Goal: Transaction & Acquisition: Book appointment/travel/reservation

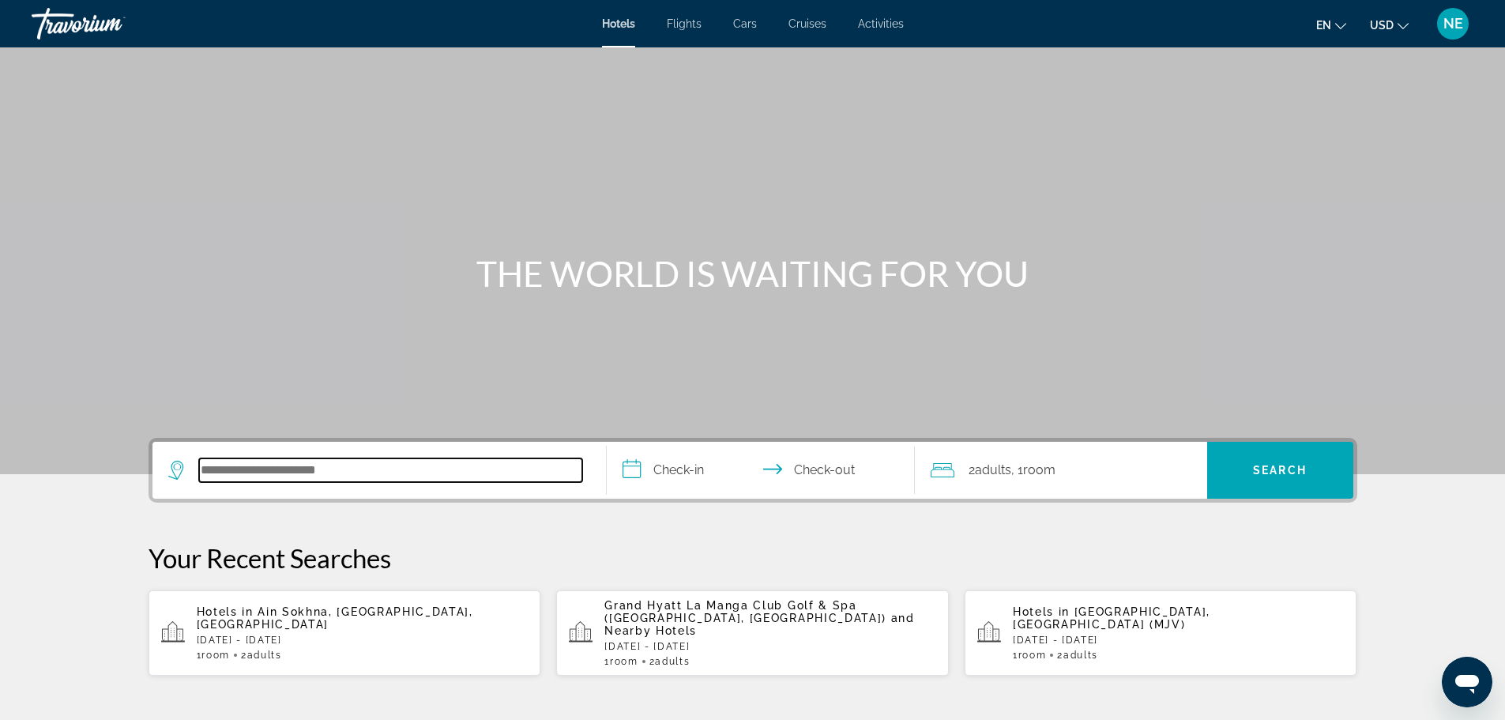
click at [199, 482] on input "Search hotel destination" at bounding box center [390, 470] width 383 height 24
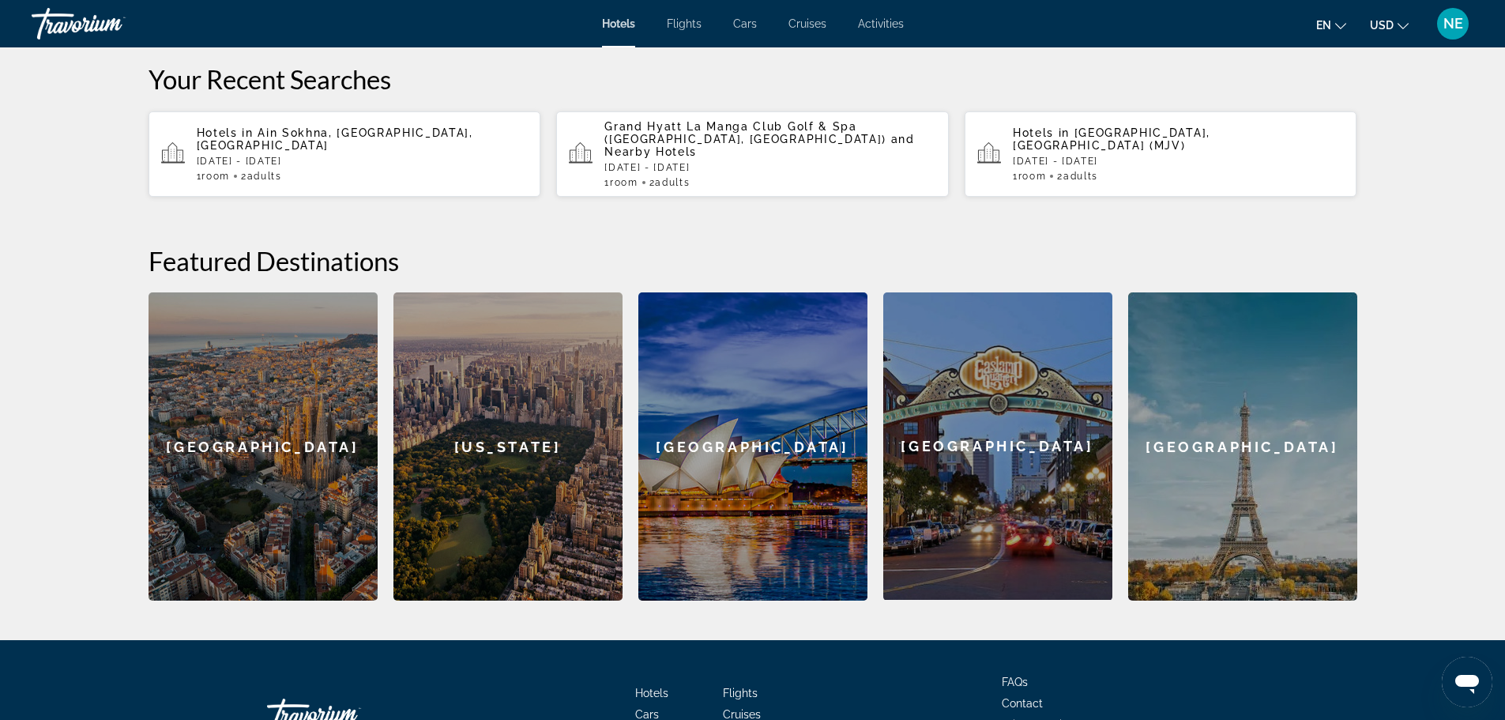
scroll to position [483, 0]
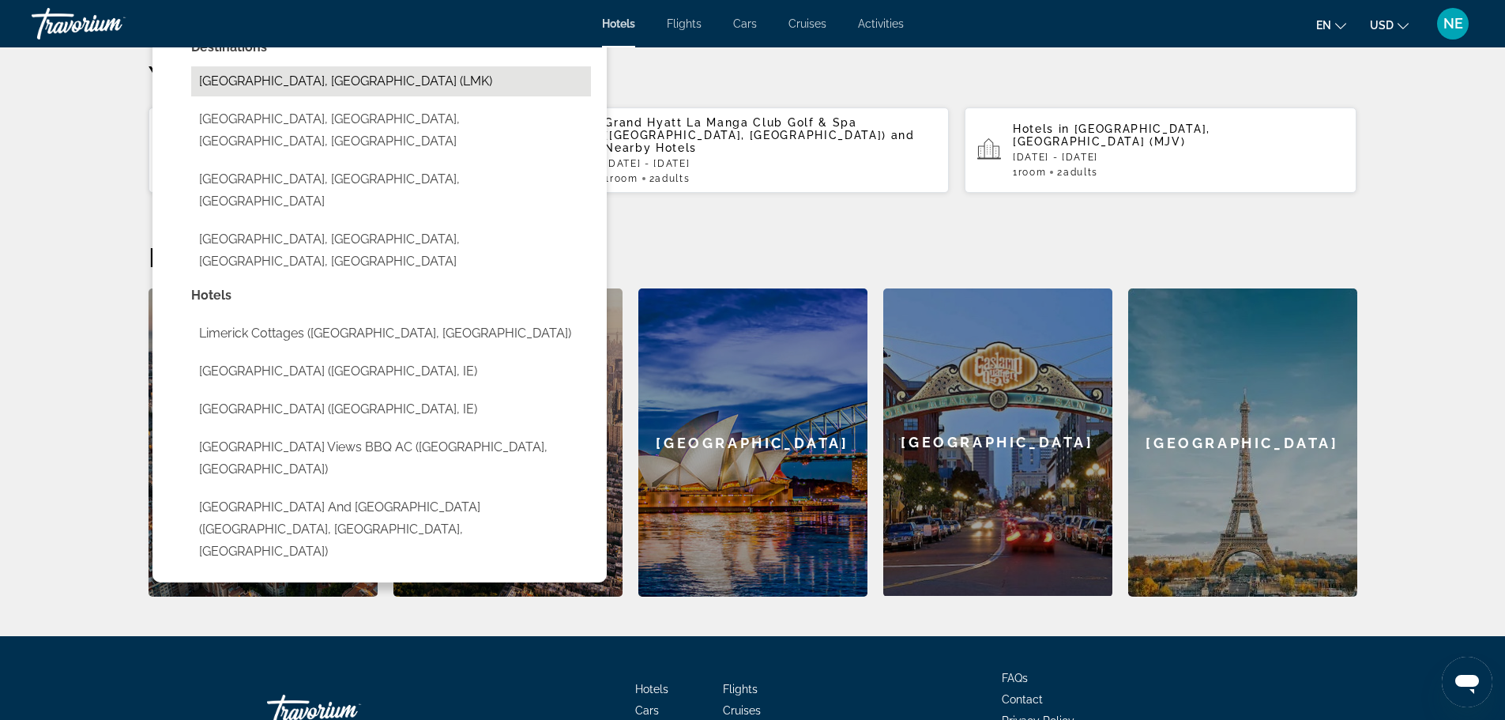
click at [191, 96] on button "[GEOGRAPHIC_DATA], [GEOGRAPHIC_DATA] (LMK)" at bounding box center [391, 81] width 400 height 30
type input "**********"
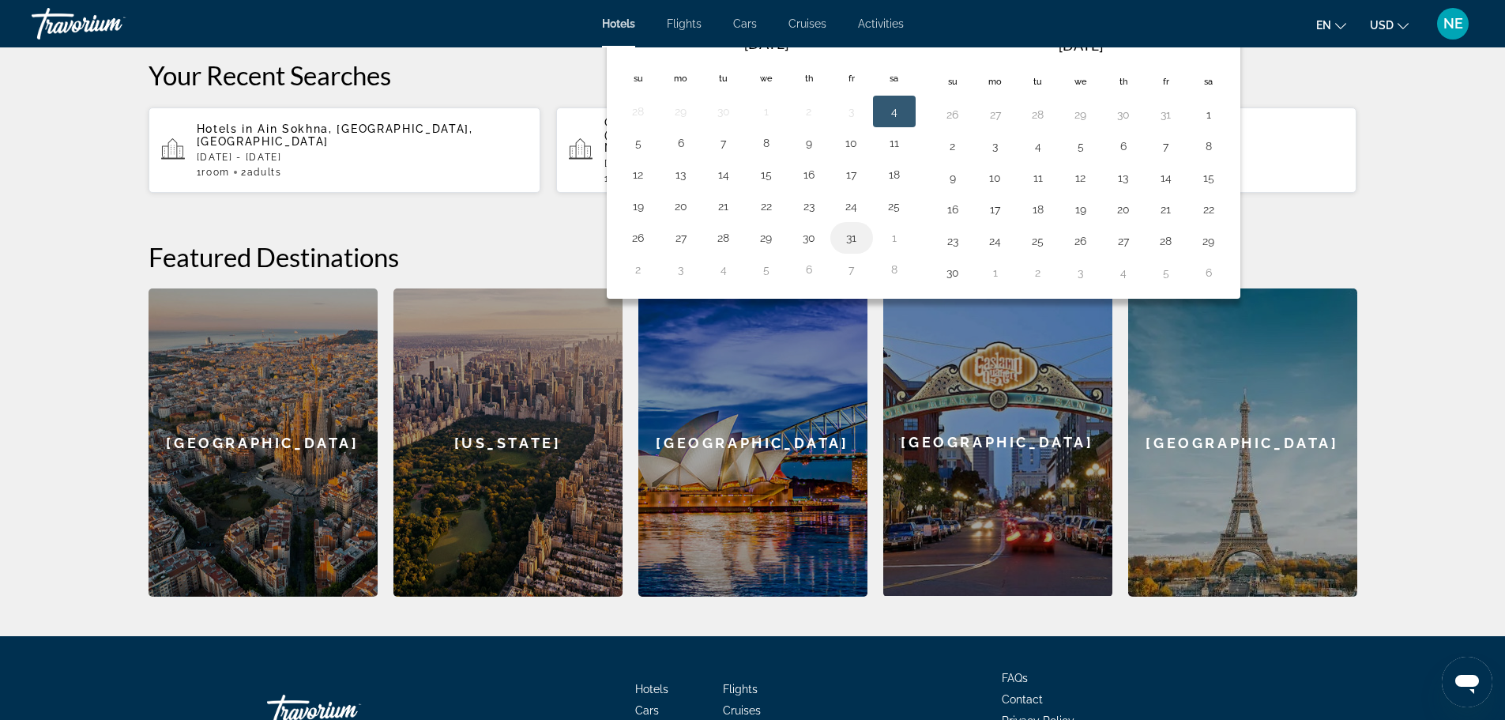
click at [842, 249] on button "31" at bounding box center [851, 238] width 25 height 22
click at [892, 249] on button "1" at bounding box center [893, 238] width 25 height 22
type input "**********"
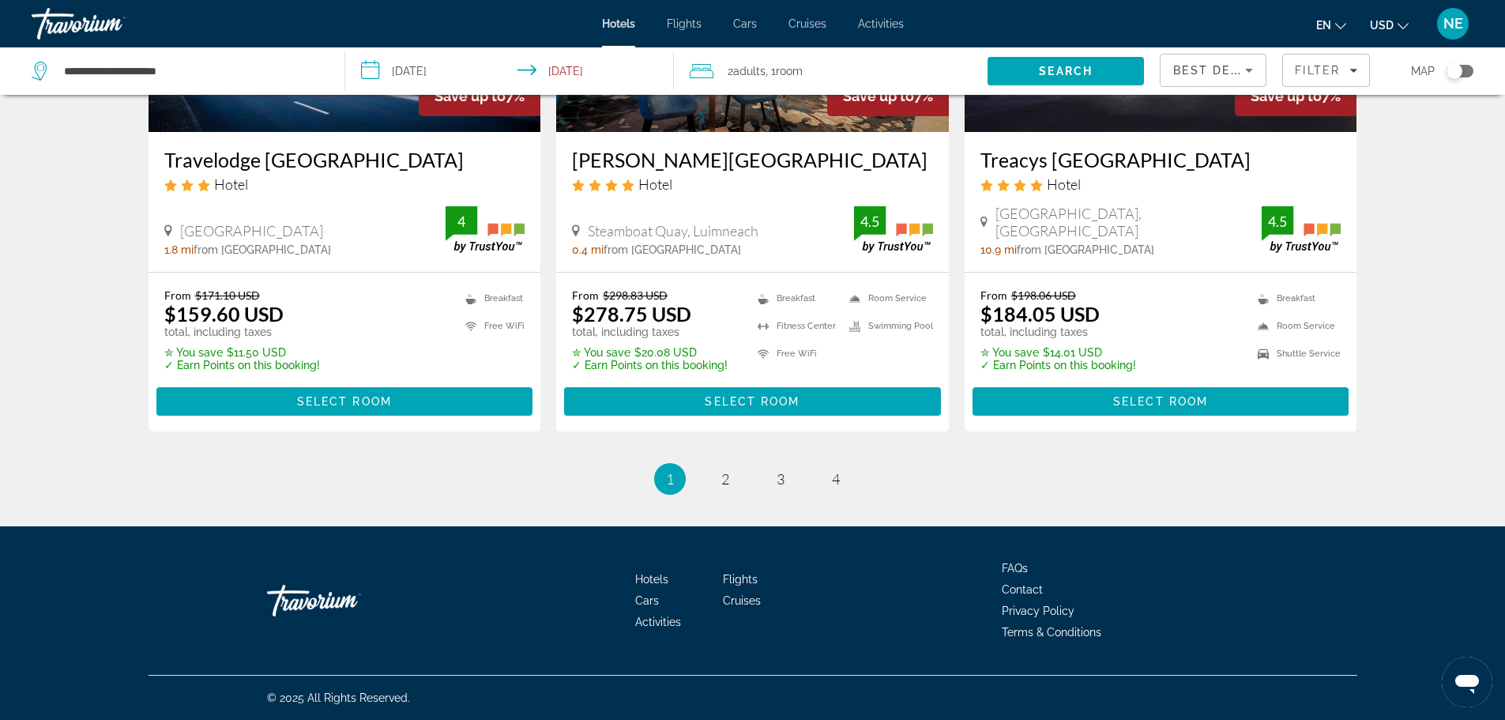
scroll to position [2678, 0]
click at [1245, 73] on icon "Sort by" at bounding box center [1249, 71] width 8 height 4
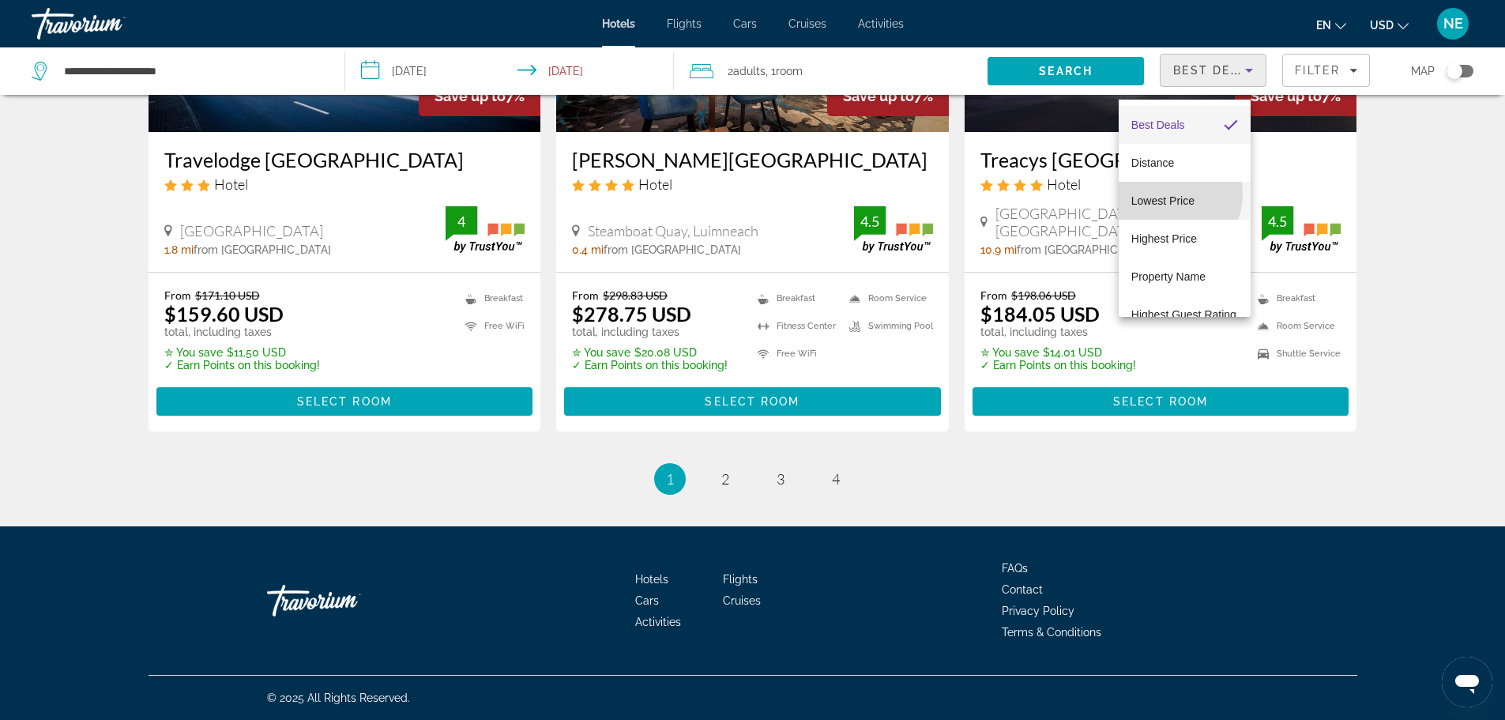
click at [1168, 194] on span "Lowest Price" at bounding box center [1162, 200] width 63 height 13
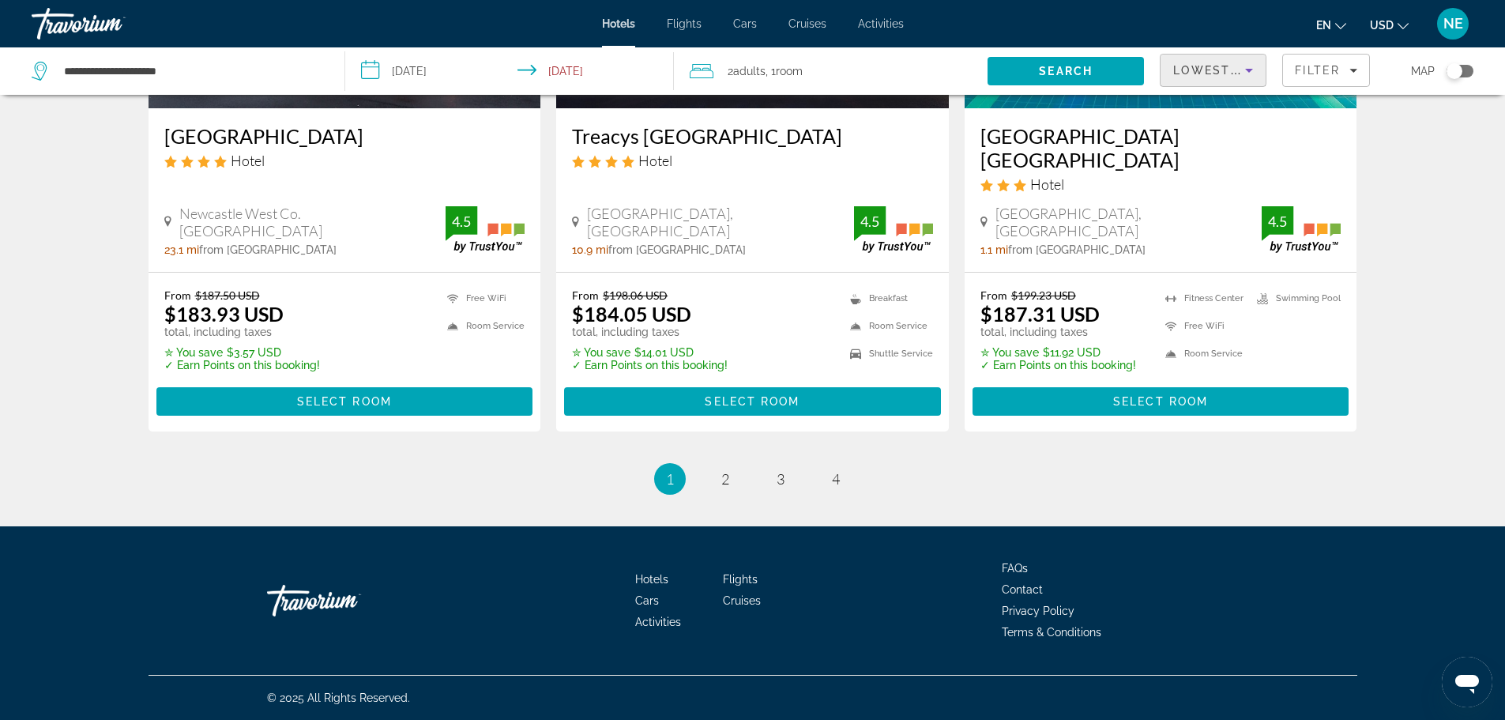
scroll to position [2701, 0]
